Goal: Download file/media

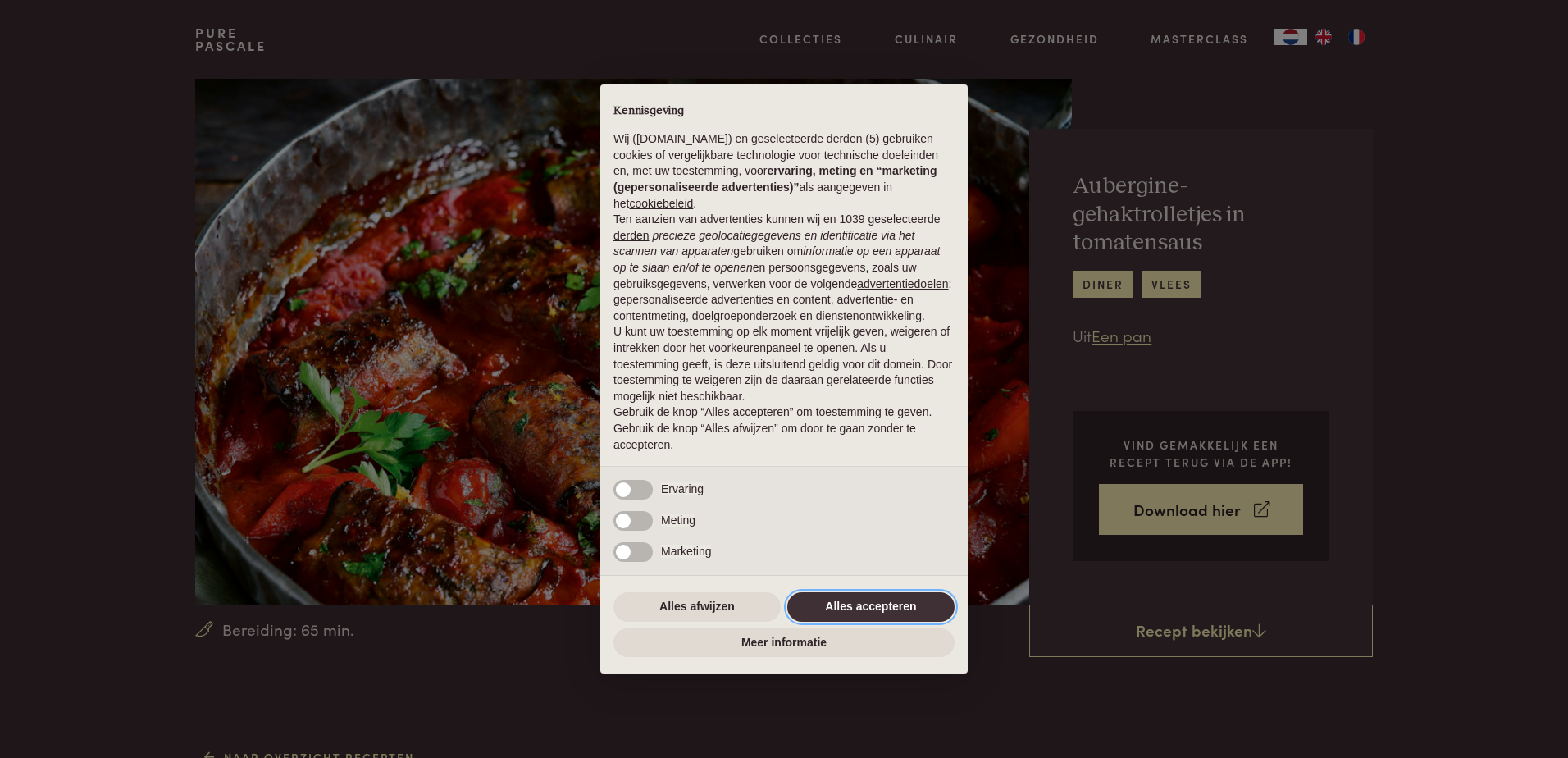
click at [834, 610] on button "Alles accepteren" at bounding box center [870, 607] width 167 height 30
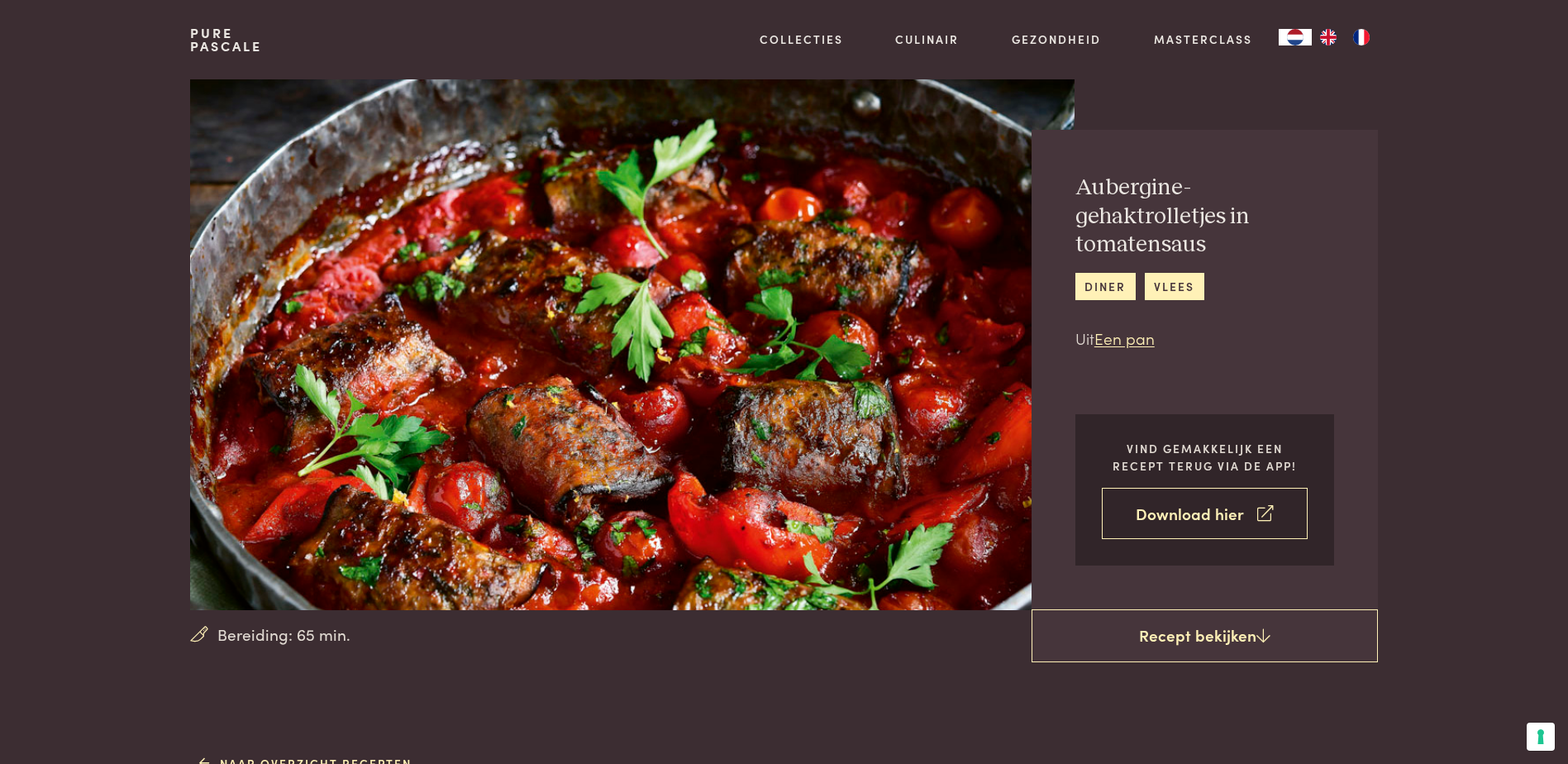
click at [1197, 512] on link "Download hier" at bounding box center [1204, 513] width 206 height 52
